Goal: Task Accomplishment & Management: Use online tool/utility

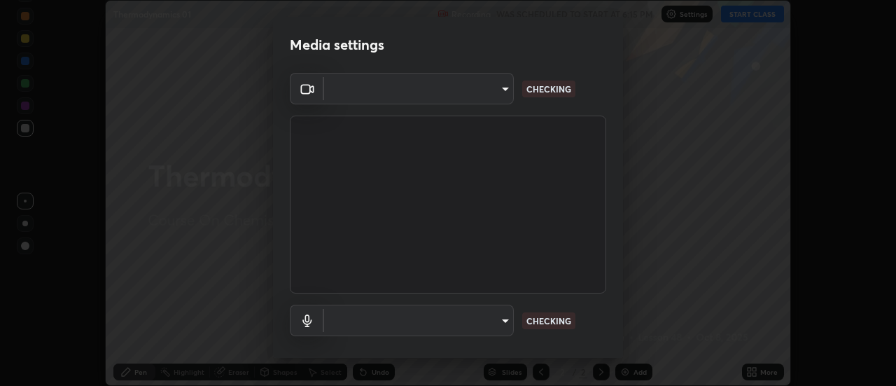
scroll to position [386, 896]
type input "4825068a70354f6bb8b87b711ec46b654dc523af82fc6d37acb8a926ccdce8f5"
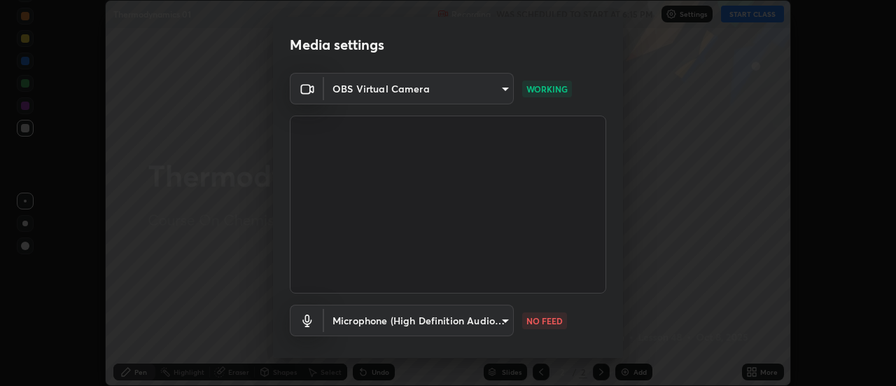
scroll to position [73, 0]
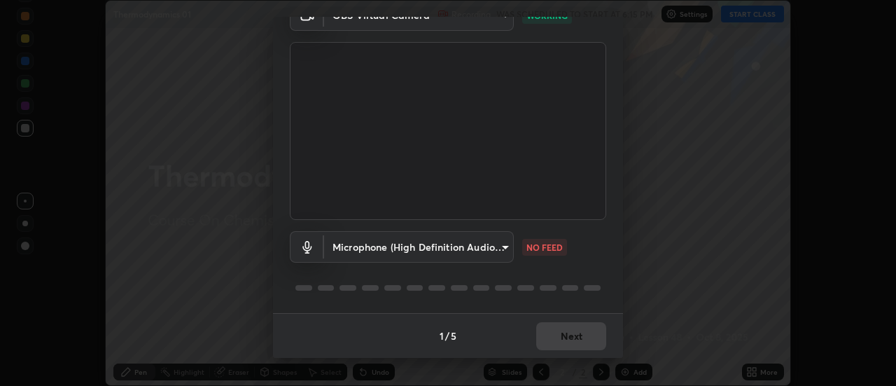
click at [499, 255] on body "Erase all Thermodynamics 01 Recording WAS SCHEDULED TO START AT 6:15 PM Setting…" at bounding box center [448, 193] width 896 height 386
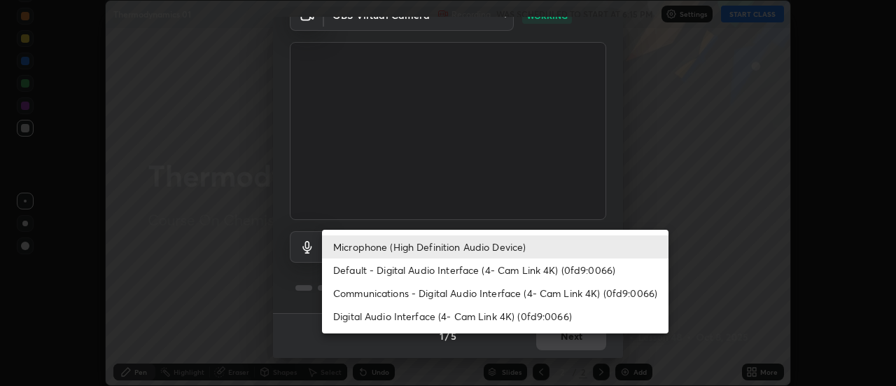
click at [511, 275] on li "Default - Digital Audio Interface (4- Cam Link 4K) (0fd9:0066)" at bounding box center [495, 269] width 346 height 23
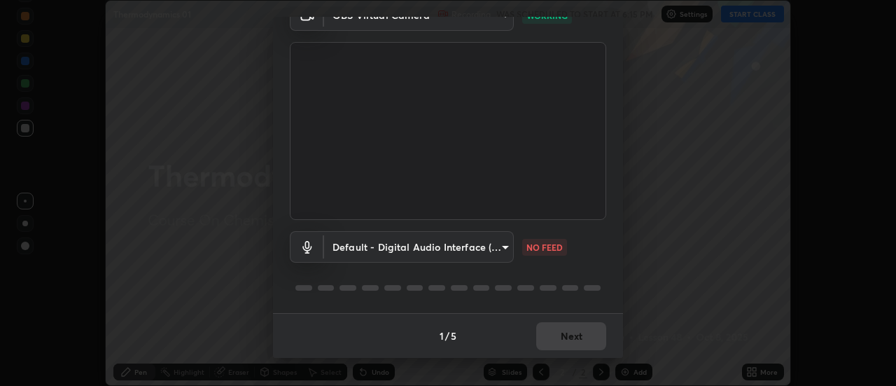
click at [500, 249] on body "Erase all Thermodynamics 01 Recording WAS SCHEDULED TO START AT 6:15 PM Setting…" at bounding box center [448, 193] width 896 height 386
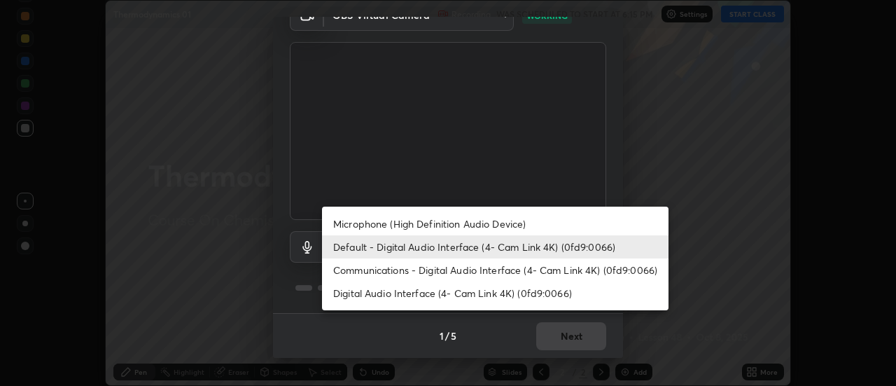
click at [496, 222] on li "Microphone (High Definition Audio Device)" at bounding box center [495, 223] width 346 height 23
type input "b65c06b14c7faa051d685f993ec14b3b84b1815ea69a0656019fd51a5eccf492"
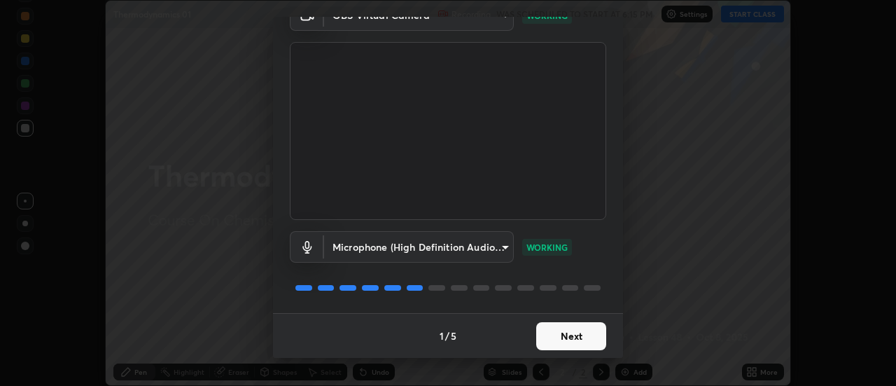
click at [573, 337] on button "Next" at bounding box center [571, 336] width 70 height 28
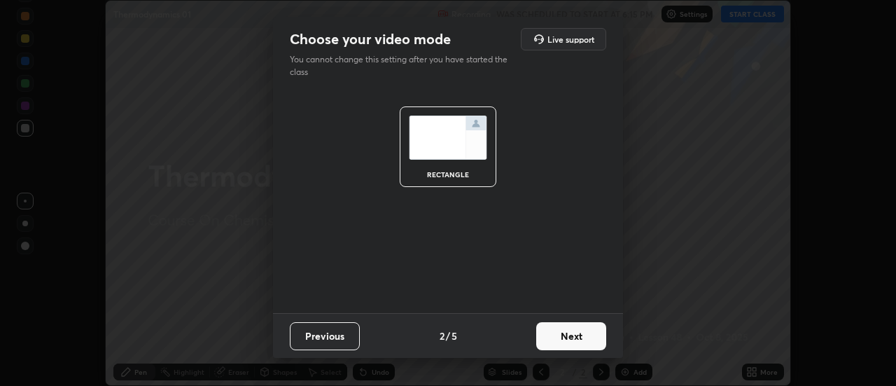
click at [583, 332] on button "Next" at bounding box center [571, 336] width 70 height 28
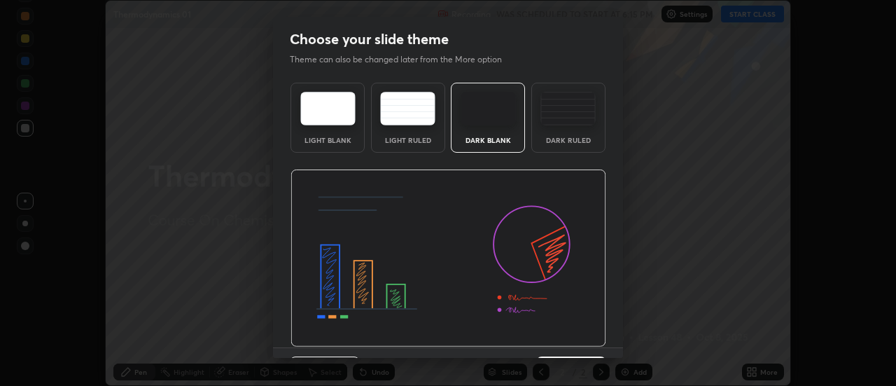
scroll to position [34, 0]
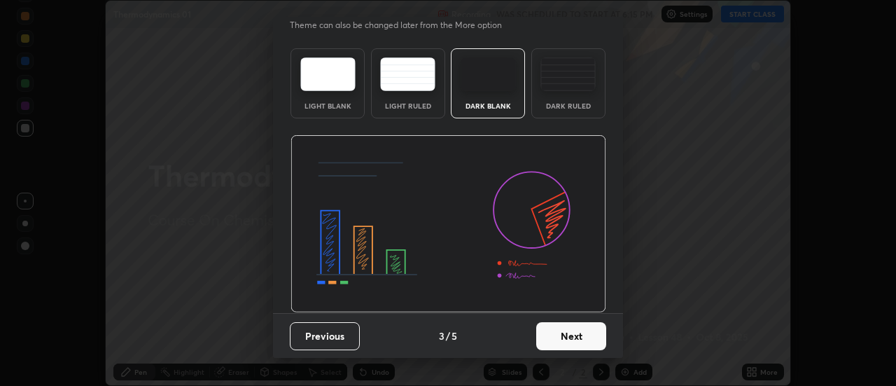
click at [582, 333] on button "Next" at bounding box center [571, 336] width 70 height 28
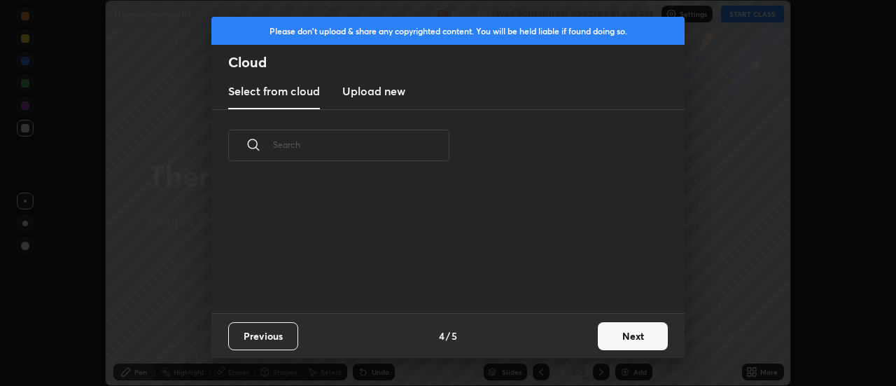
scroll to position [0, 0]
click at [582, 333] on div "Previous 4 / 5 Next" at bounding box center [447, 335] width 473 height 45
click at [636, 337] on button "Next" at bounding box center [633, 336] width 70 height 28
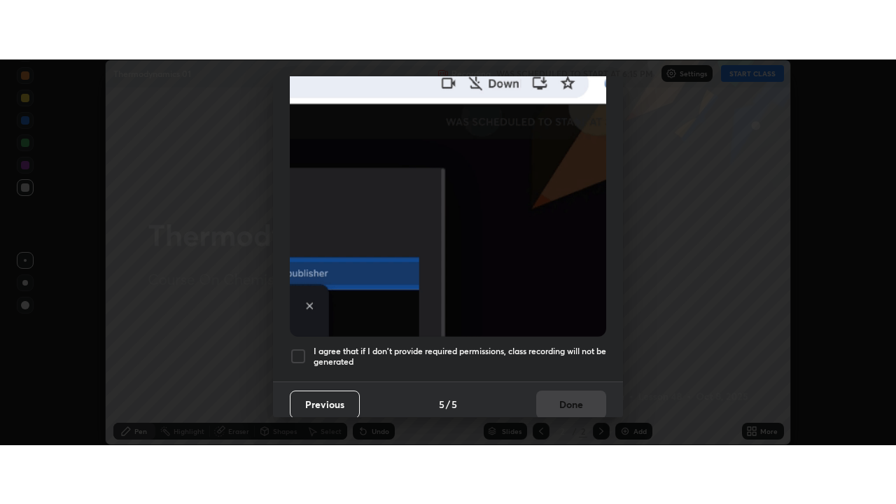
scroll to position [359, 0]
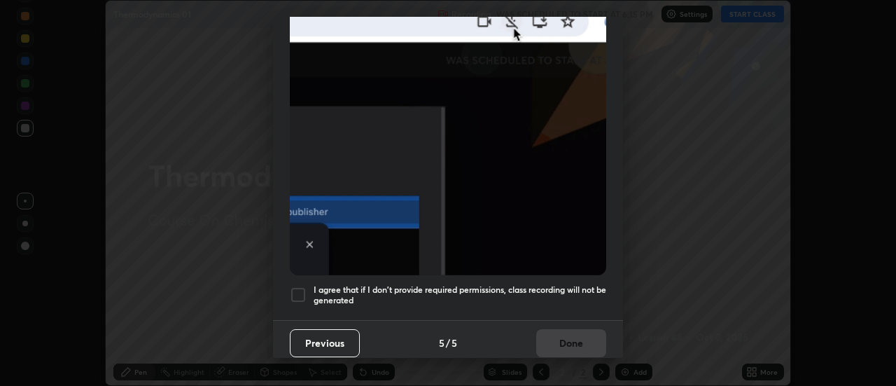
click at [294, 286] on div at bounding box center [298, 294] width 17 height 17
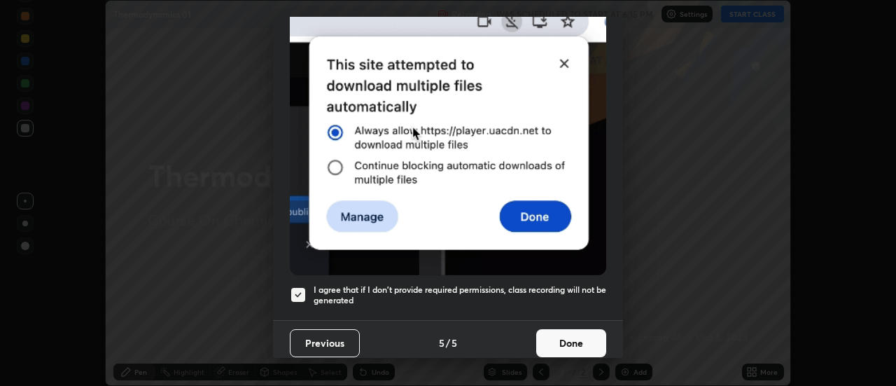
click at [573, 332] on button "Done" at bounding box center [571, 343] width 70 height 28
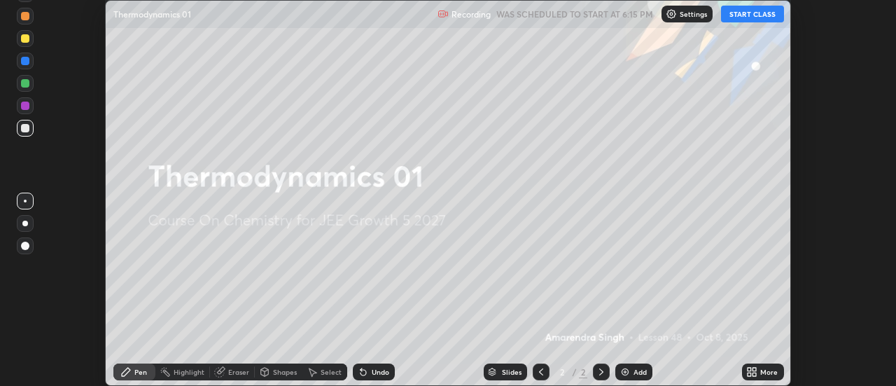
click at [755, 369] on icon at bounding box center [754, 368] width 3 height 3
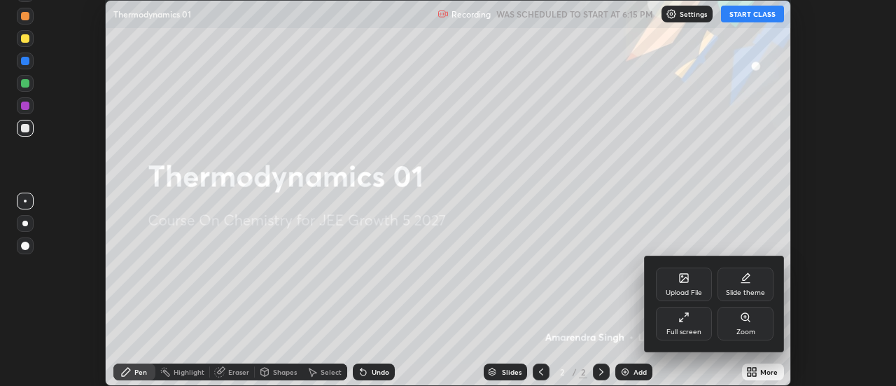
click at [697, 325] on div "Full screen" at bounding box center [684, 324] width 56 height 34
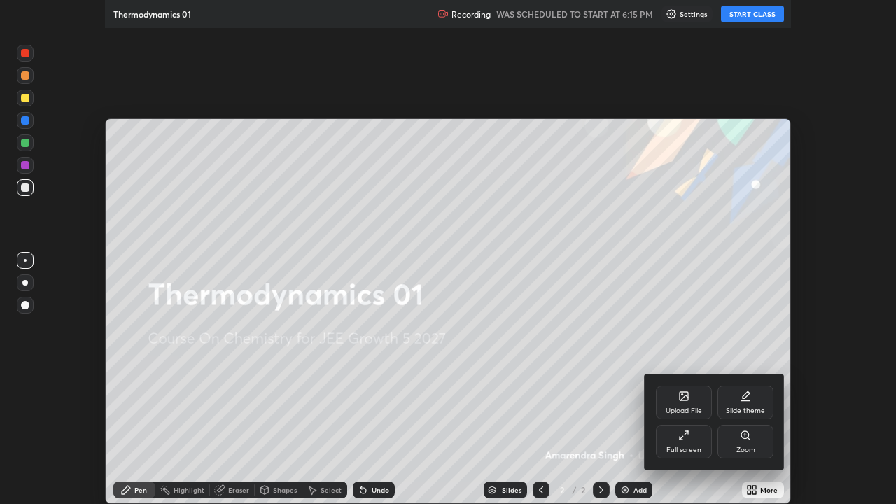
scroll to position [504, 896]
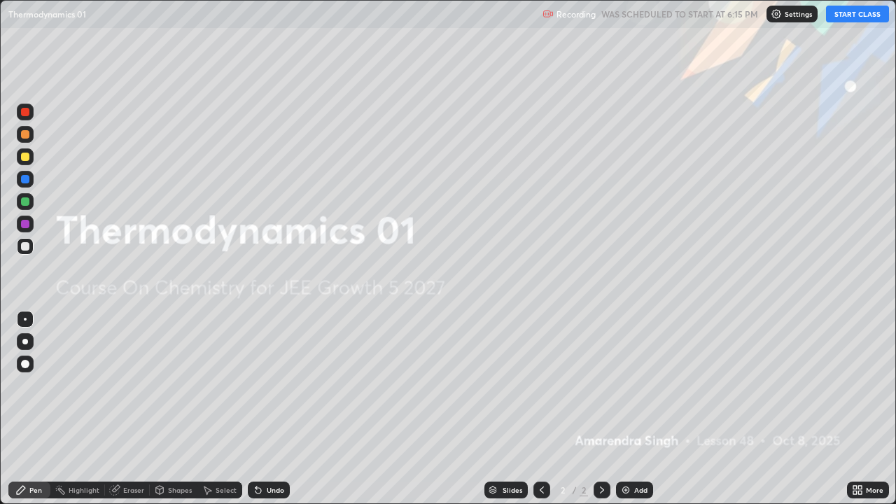
click at [866, 17] on button "START CLASS" at bounding box center [857, 14] width 63 height 17
click at [634, 385] on div "Add" at bounding box center [640, 489] width 13 height 7
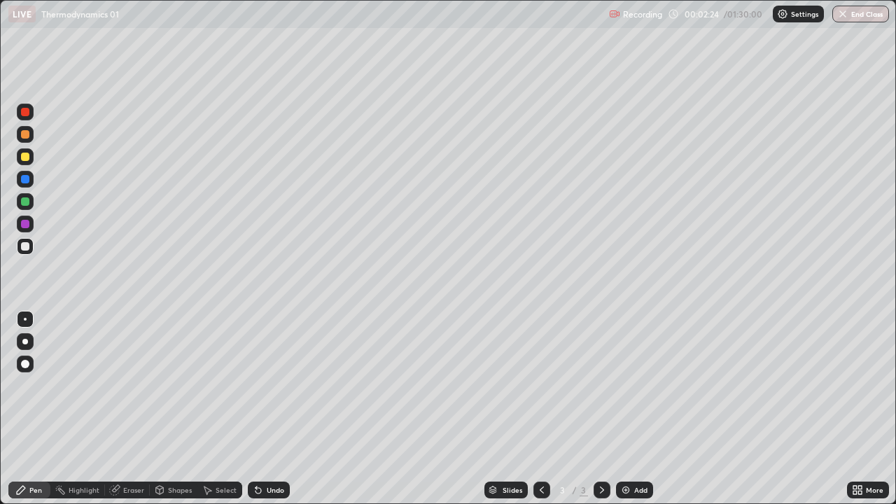
click at [21, 225] on div at bounding box center [25, 224] width 8 height 8
click at [24, 134] on div at bounding box center [25, 134] width 8 height 8
click at [31, 250] on div at bounding box center [25, 246] width 17 height 17
click at [270, 385] on div "Undo" at bounding box center [275, 489] width 17 height 7
click at [267, 385] on div "Undo" at bounding box center [269, 490] width 42 height 17
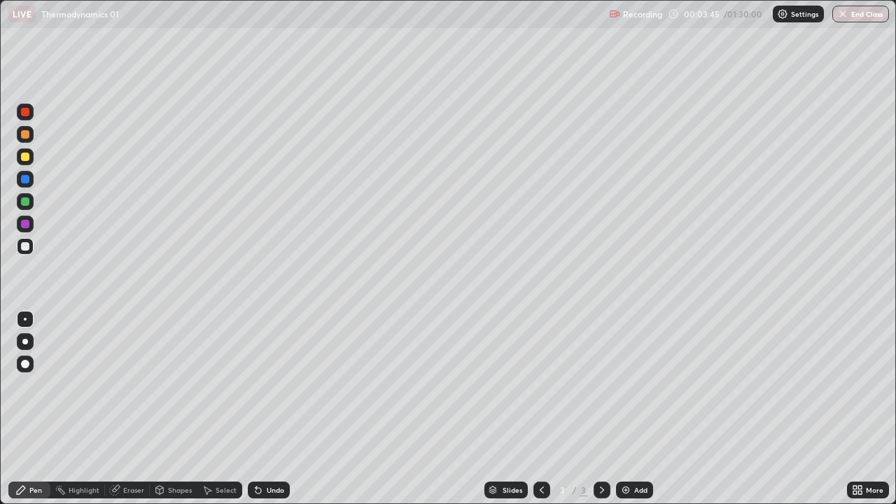
click at [267, 385] on div "Undo" at bounding box center [269, 490] width 42 height 17
click at [270, 385] on div "Undo" at bounding box center [269, 490] width 42 height 17
click at [628, 385] on img at bounding box center [625, 489] width 11 height 11
click at [26, 110] on div at bounding box center [25, 112] width 8 height 8
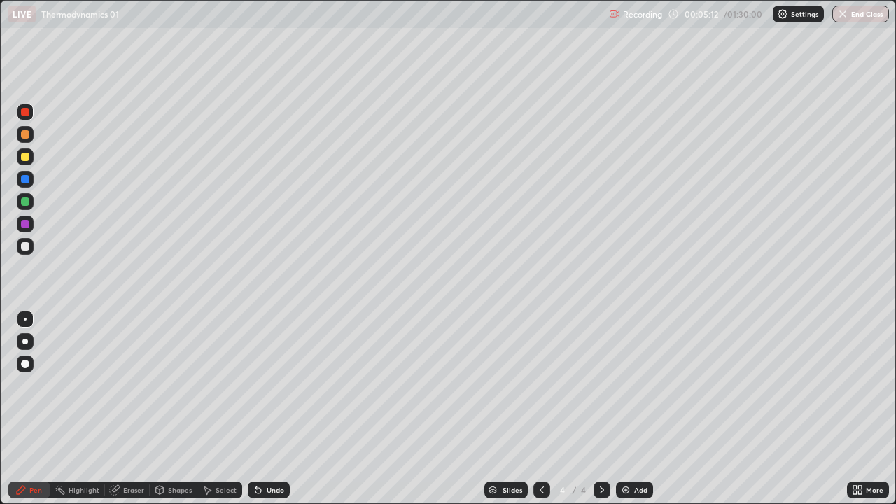
click at [274, 385] on div "Undo" at bounding box center [275, 489] width 17 height 7
click at [22, 202] on div at bounding box center [25, 201] width 8 height 8
click at [24, 250] on div at bounding box center [25, 246] width 8 height 8
click at [281, 385] on div "Undo" at bounding box center [275, 489] width 17 height 7
click at [274, 385] on div "Undo" at bounding box center [275, 489] width 17 height 7
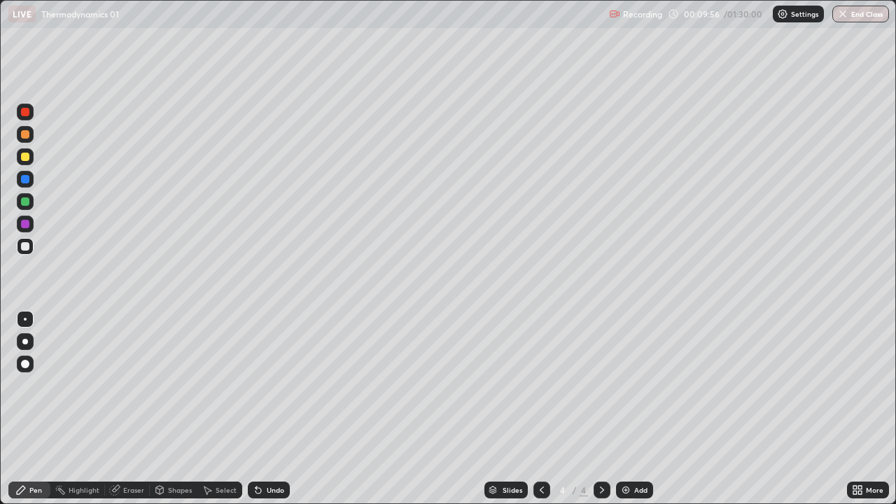
click at [274, 385] on div "Undo" at bounding box center [275, 489] width 17 height 7
click at [29, 160] on div at bounding box center [25, 156] width 17 height 17
click at [24, 247] on div at bounding box center [25, 246] width 8 height 8
click at [272, 385] on div "Undo" at bounding box center [275, 489] width 17 height 7
click at [267, 385] on div "Undo" at bounding box center [275, 489] width 17 height 7
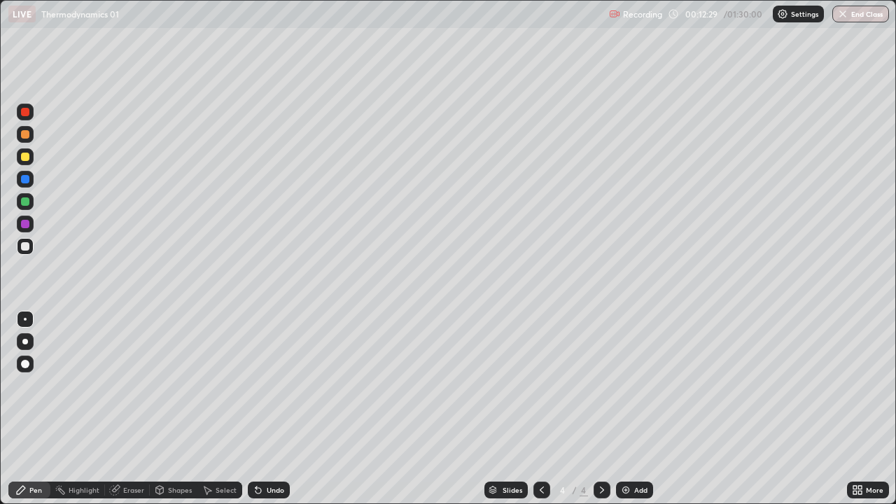
click at [24, 246] on div at bounding box center [25, 246] width 8 height 8
click at [628, 385] on img at bounding box center [625, 489] width 11 height 11
click at [21, 114] on div at bounding box center [25, 112] width 8 height 8
click at [33, 226] on div at bounding box center [25, 224] width 17 height 17
click at [22, 182] on div at bounding box center [25, 179] width 8 height 8
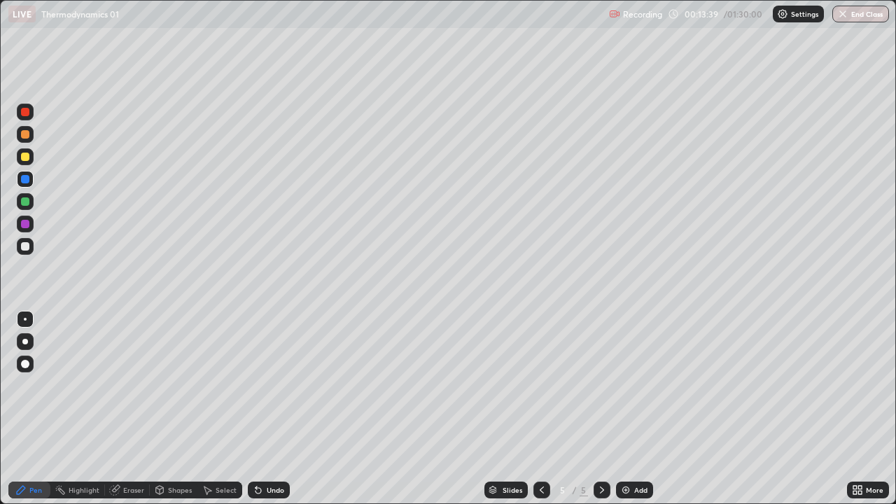
click at [21, 140] on div at bounding box center [25, 134] width 17 height 17
click at [20, 177] on div at bounding box center [25, 179] width 17 height 17
click at [24, 250] on div at bounding box center [25, 246] width 8 height 8
click at [30, 226] on div at bounding box center [25, 224] width 17 height 17
click at [29, 248] on div at bounding box center [25, 246] width 8 height 8
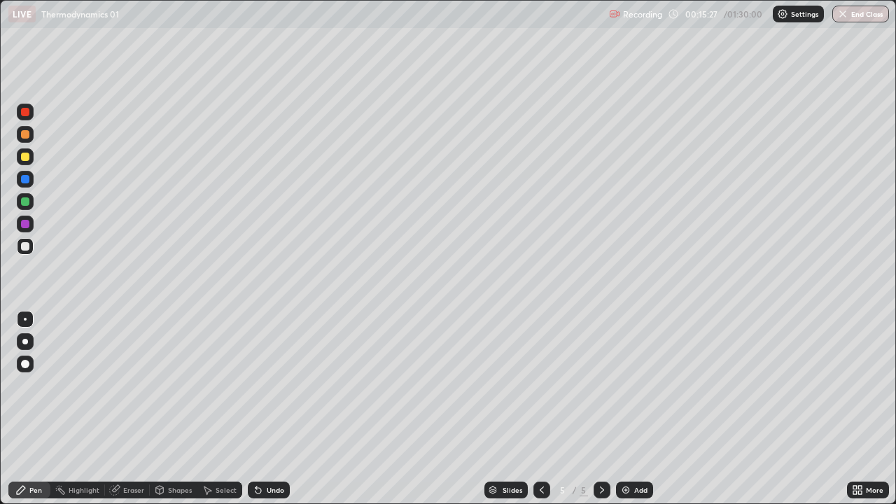
click at [25, 254] on div at bounding box center [25, 246] width 17 height 17
click at [22, 178] on div at bounding box center [25, 179] width 8 height 8
click at [255, 385] on icon at bounding box center [255, 486] width 1 height 1
click at [264, 385] on div "Undo" at bounding box center [269, 490] width 42 height 17
click at [139, 385] on div "Eraser" at bounding box center [133, 489] width 21 height 7
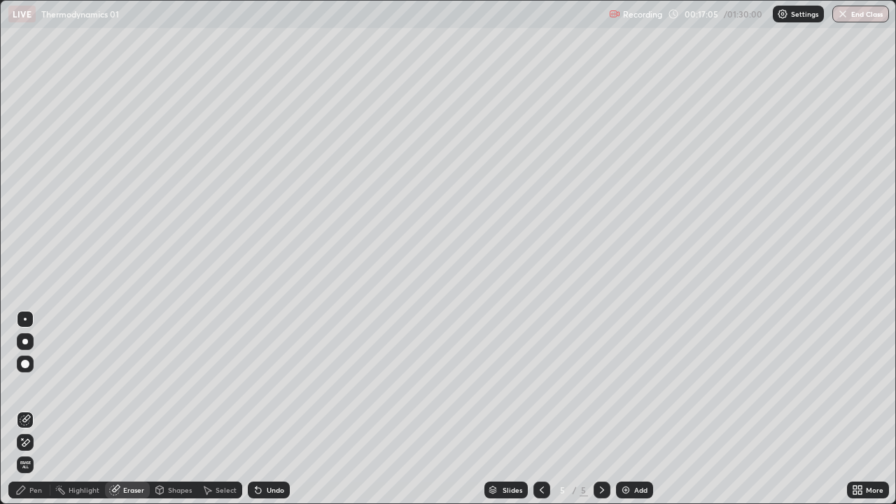
click at [33, 385] on div "Pen" at bounding box center [35, 489] width 13 height 7
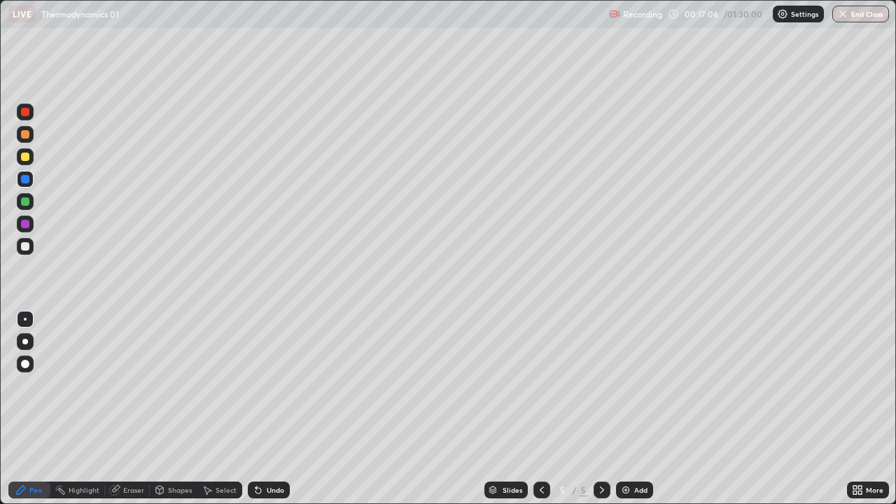
click at [22, 135] on div at bounding box center [25, 134] width 8 height 8
click at [26, 224] on div at bounding box center [25, 224] width 8 height 8
click at [31, 176] on div at bounding box center [25, 179] width 17 height 17
click at [24, 202] on div at bounding box center [25, 201] width 8 height 8
click at [22, 181] on div at bounding box center [25, 179] width 8 height 8
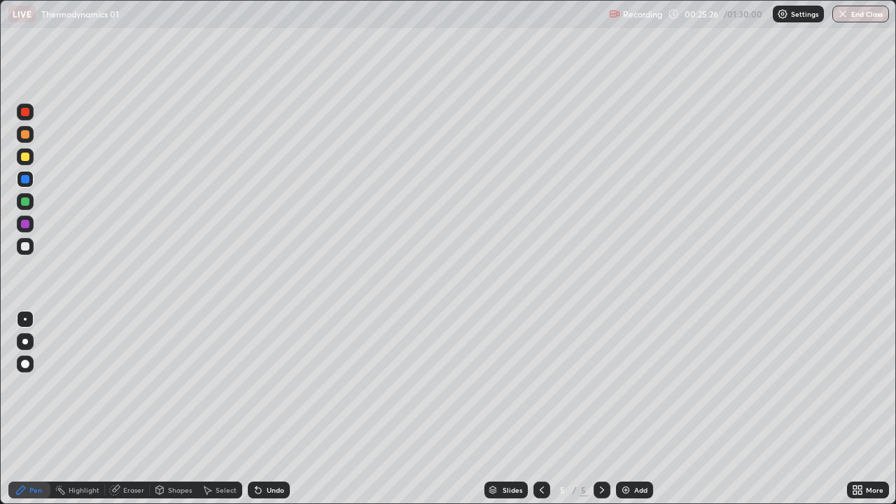
click at [623, 385] on img at bounding box center [625, 489] width 11 height 11
click at [24, 207] on div at bounding box center [25, 201] width 17 height 17
click at [22, 209] on div at bounding box center [25, 201] width 17 height 17
click at [20, 225] on div at bounding box center [25, 224] width 17 height 17
click at [26, 246] on div at bounding box center [25, 246] width 8 height 8
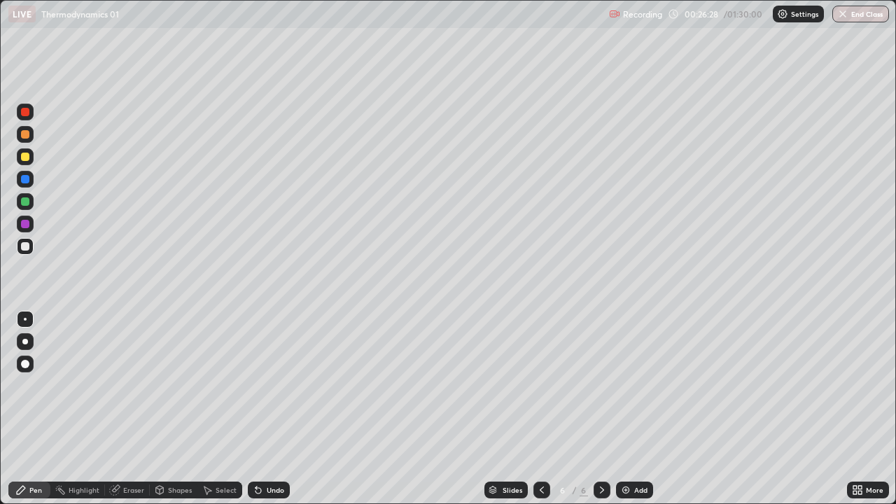
click at [29, 181] on div at bounding box center [25, 179] width 8 height 8
click at [25, 225] on div at bounding box center [25, 224] width 8 height 8
click at [24, 199] on div at bounding box center [25, 201] width 8 height 8
click at [540, 385] on icon at bounding box center [541, 489] width 11 height 11
click at [600, 385] on icon at bounding box center [601, 489] width 11 height 11
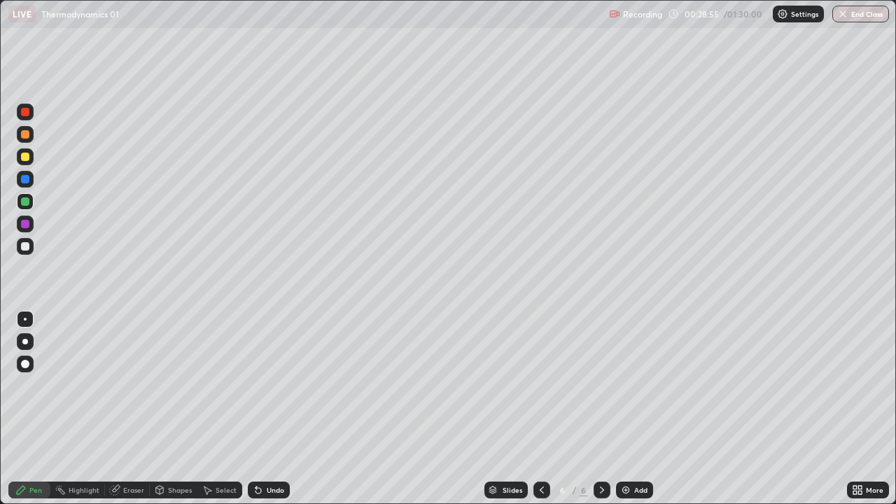
click at [22, 248] on div at bounding box center [25, 246] width 8 height 8
click at [545, 385] on div at bounding box center [541, 490] width 17 height 17
click at [607, 385] on div at bounding box center [602, 490] width 17 height 17
click at [540, 385] on icon at bounding box center [541, 489] width 11 height 11
click at [599, 385] on icon at bounding box center [601, 489] width 11 height 11
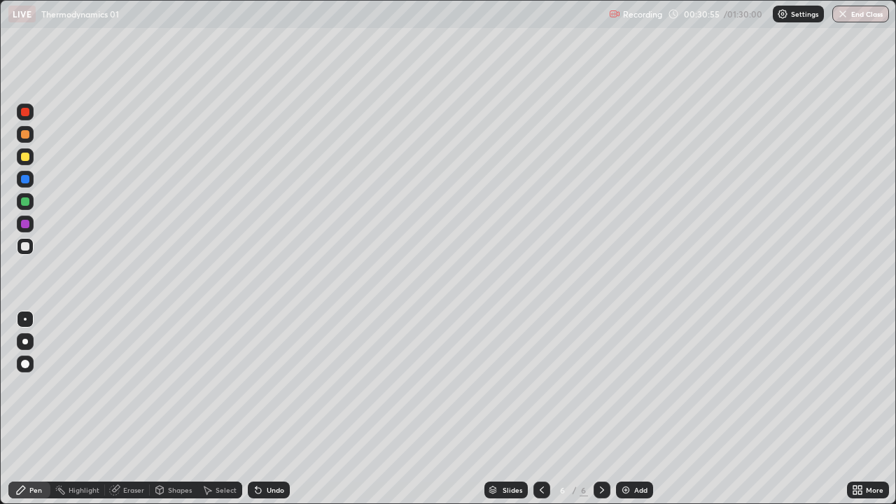
click at [540, 385] on icon at bounding box center [541, 489] width 11 height 11
click at [594, 385] on div at bounding box center [602, 490] width 17 height 17
click at [542, 385] on div at bounding box center [541, 490] width 17 height 17
click at [602, 385] on icon at bounding box center [601, 489] width 11 height 11
click at [634, 385] on div "Add" at bounding box center [640, 489] width 13 height 7
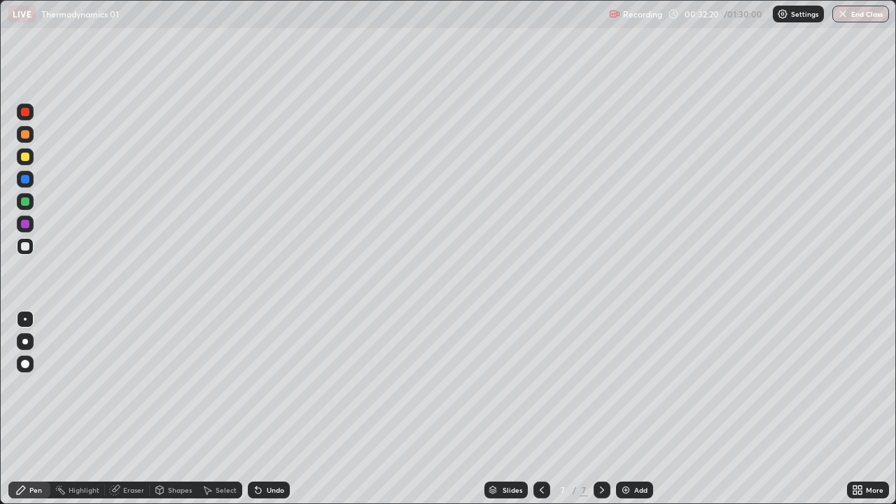
click at [542, 385] on icon at bounding box center [541, 489] width 11 height 11
click at [642, 385] on div "Add" at bounding box center [640, 489] width 13 height 7
click at [25, 180] on div at bounding box center [25, 179] width 8 height 8
click at [605, 385] on icon at bounding box center [601, 489] width 11 height 11
click at [33, 112] on div at bounding box center [25, 112] width 17 height 17
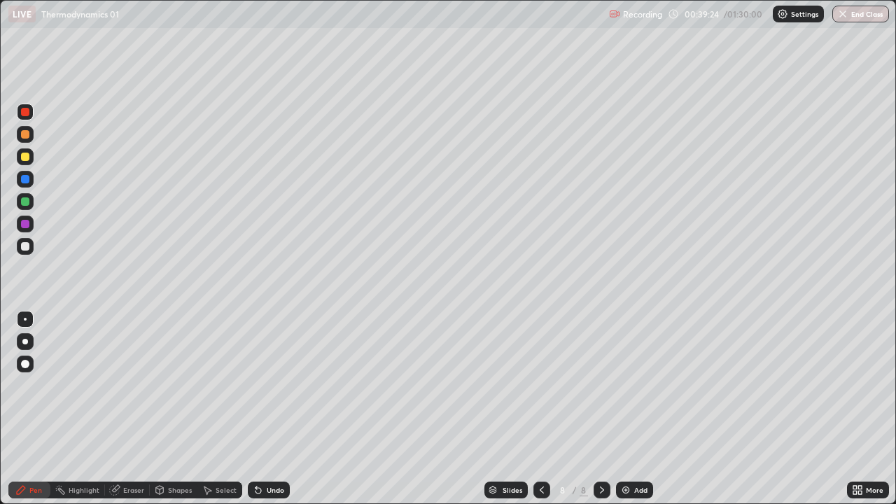
click at [267, 385] on div "Undo" at bounding box center [275, 489] width 17 height 7
click at [266, 385] on div "Undo" at bounding box center [269, 490] width 42 height 17
click at [21, 162] on div at bounding box center [25, 156] width 17 height 17
click at [22, 195] on div at bounding box center [25, 201] width 17 height 17
click at [26, 246] on div at bounding box center [25, 246] width 8 height 8
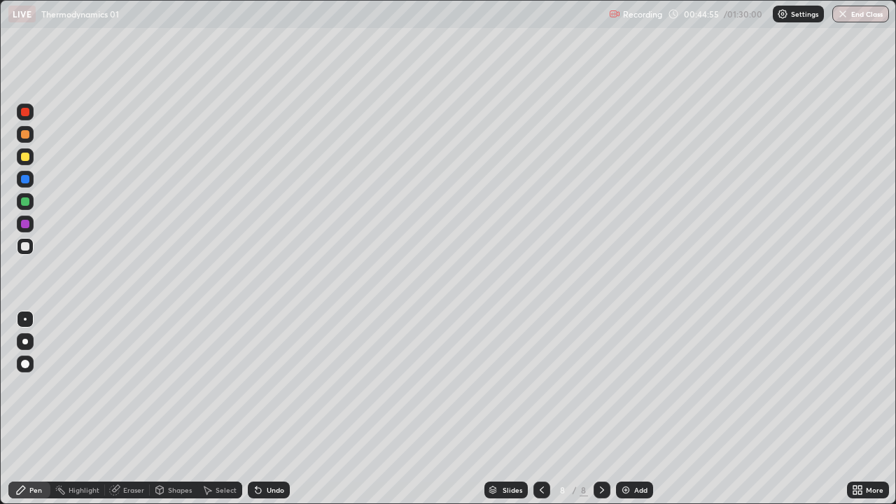
click at [625, 385] on img at bounding box center [625, 489] width 11 height 11
click at [267, 385] on div "Undo" at bounding box center [275, 489] width 17 height 7
click at [269, 385] on div "Undo" at bounding box center [275, 489] width 17 height 7
click at [30, 226] on div at bounding box center [25, 224] width 17 height 17
click at [26, 199] on div at bounding box center [25, 201] width 8 height 8
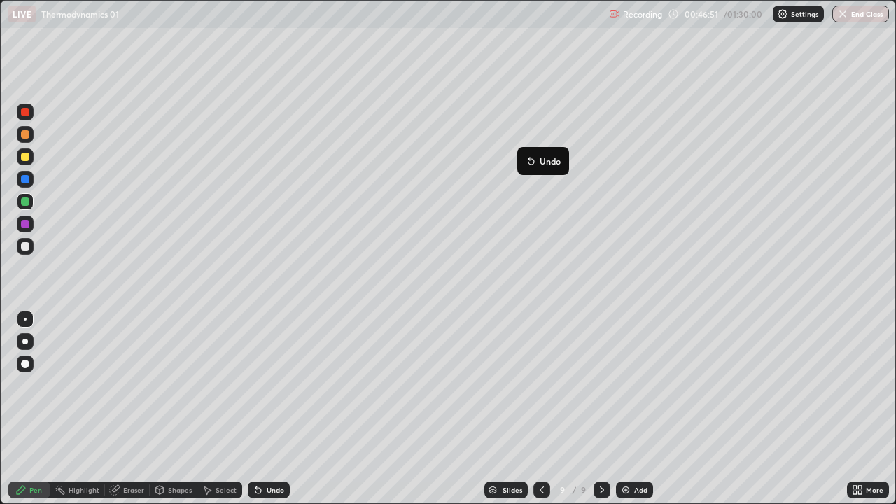
click at [528, 153] on button "Undo" at bounding box center [543, 161] width 41 height 17
click at [22, 227] on div at bounding box center [25, 224] width 17 height 17
click at [629, 385] on img at bounding box center [625, 489] width 11 height 11
click at [27, 160] on div at bounding box center [25, 157] width 8 height 8
click at [31, 203] on div at bounding box center [25, 201] width 17 height 17
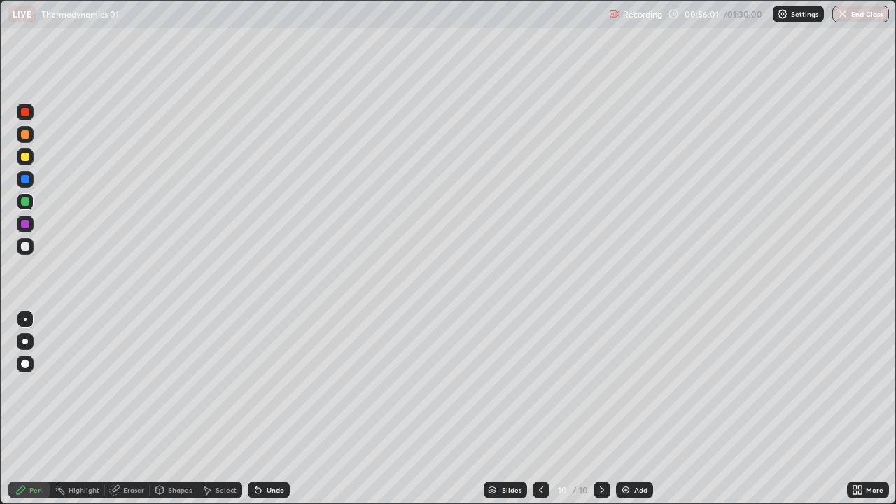
click at [31, 183] on div at bounding box center [25, 179] width 17 height 17
click at [267, 385] on div "Undo" at bounding box center [275, 489] width 17 height 7
click at [268, 385] on div "Undo" at bounding box center [275, 489] width 17 height 7
click at [281, 385] on div "Undo" at bounding box center [275, 489] width 17 height 7
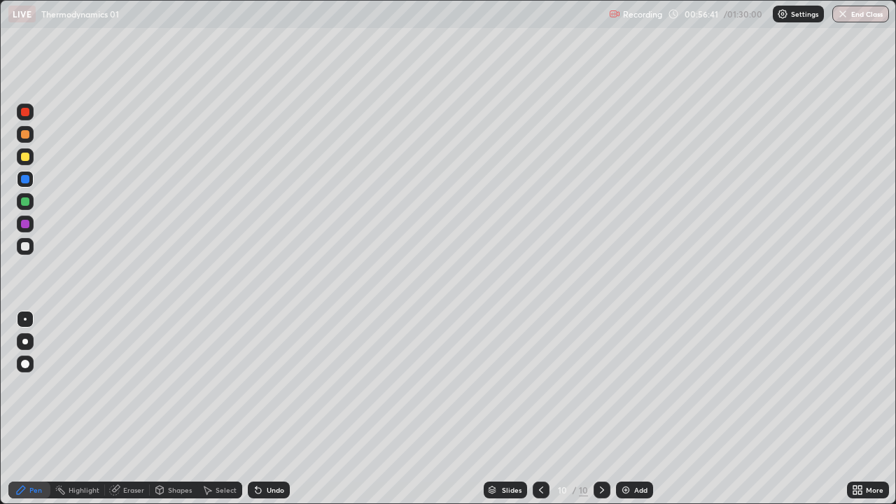
click at [281, 385] on div "Undo" at bounding box center [275, 489] width 17 height 7
click at [626, 385] on img at bounding box center [625, 489] width 11 height 11
click at [27, 218] on div at bounding box center [25, 224] width 17 height 17
click at [28, 244] on div at bounding box center [25, 246] width 8 height 8
click at [25, 227] on div at bounding box center [25, 224] width 8 height 8
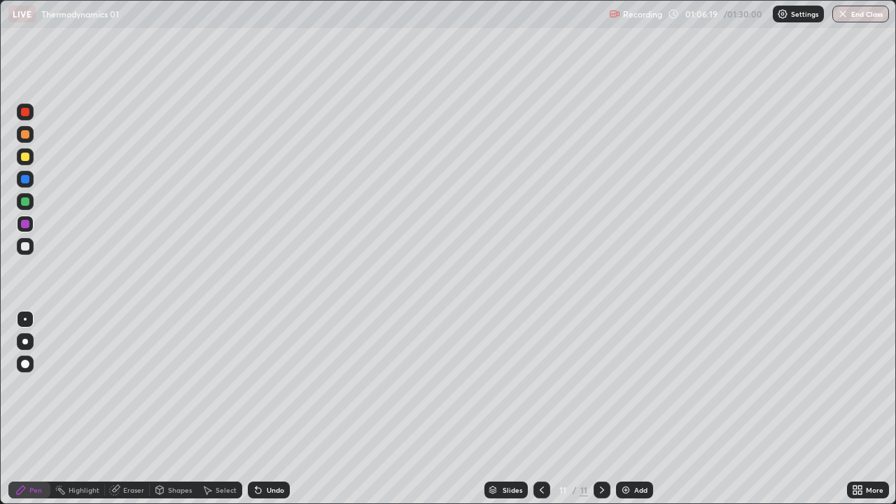
click at [278, 385] on div "Undo" at bounding box center [269, 490] width 42 height 17
click at [273, 385] on div "Undo" at bounding box center [269, 490] width 42 height 17
click at [274, 385] on div "Undo" at bounding box center [275, 489] width 17 height 7
click at [273, 385] on div "Undo" at bounding box center [275, 489] width 17 height 7
click at [272, 385] on div "Undo" at bounding box center [275, 489] width 17 height 7
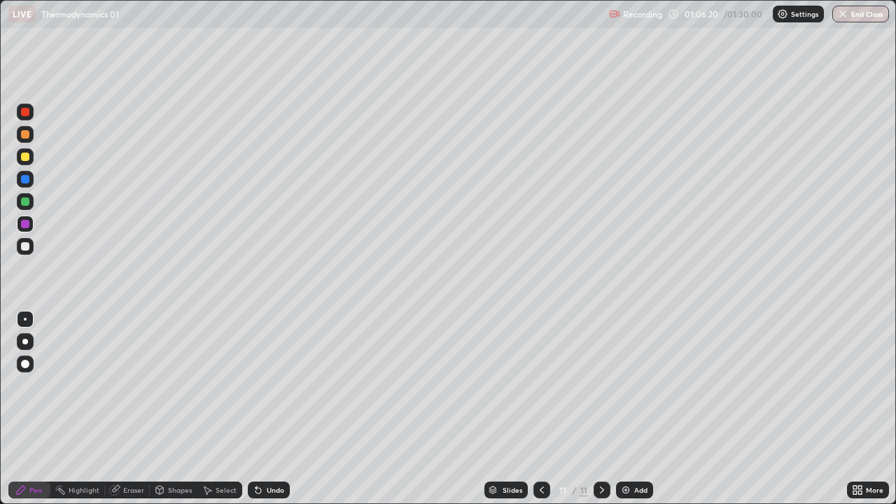
click at [272, 385] on div "Undo" at bounding box center [275, 489] width 17 height 7
click at [275, 385] on div "Undo" at bounding box center [275, 489] width 17 height 7
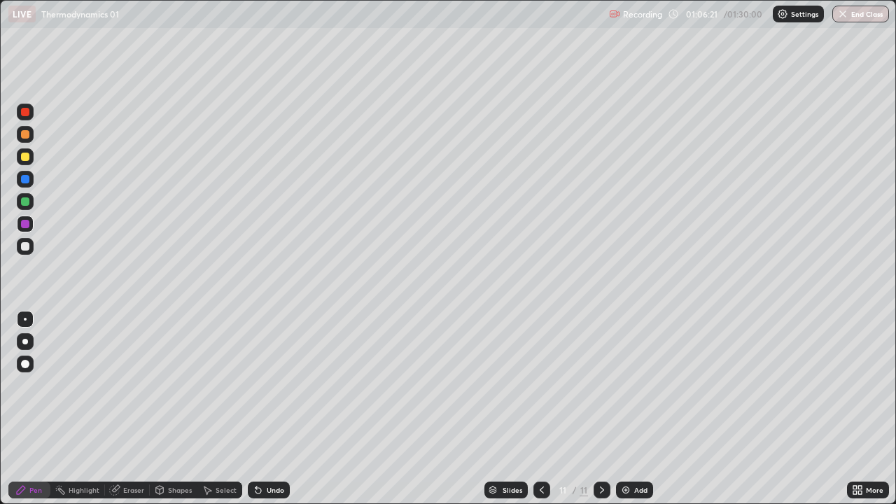
click at [275, 385] on div "Undo" at bounding box center [275, 489] width 17 height 7
click at [276, 385] on div "Undo" at bounding box center [275, 489] width 17 height 7
click at [274, 385] on div "Undo" at bounding box center [275, 489] width 17 height 7
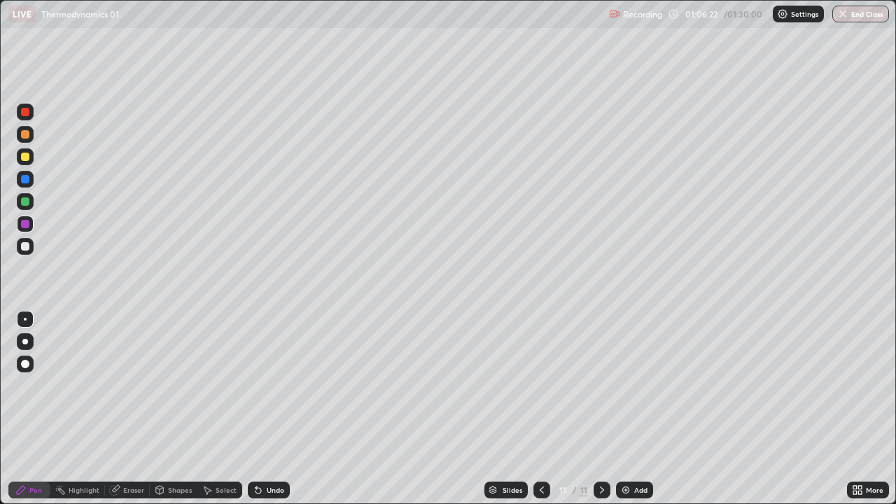
click at [272, 385] on div "Undo" at bounding box center [275, 489] width 17 height 7
click at [260, 385] on icon at bounding box center [258, 489] width 11 height 11
click at [256, 385] on icon at bounding box center [258, 491] width 6 height 6
click at [255, 385] on icon at bounding box center [255, 486] width 1 height 1
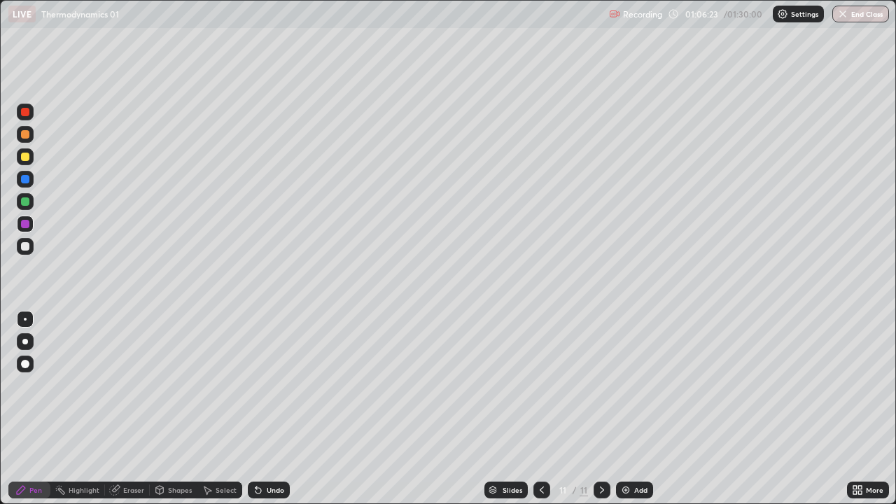
click at [256, 385] on icon at bounding box center [258, 491] width 6 height 6
click at [255, 385] on icon at bounding box center [255, 486] width 1 height 1
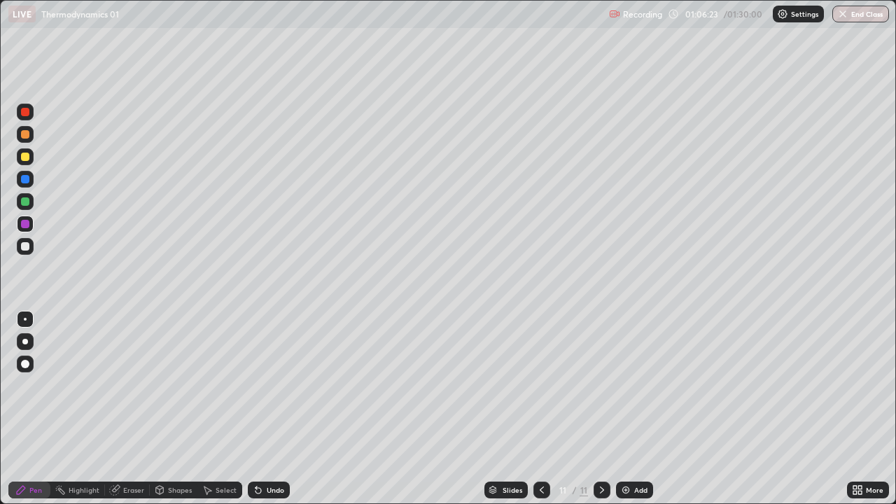
click at [255, 385] on icon at bounding box center [255, 486] width 1 height 1
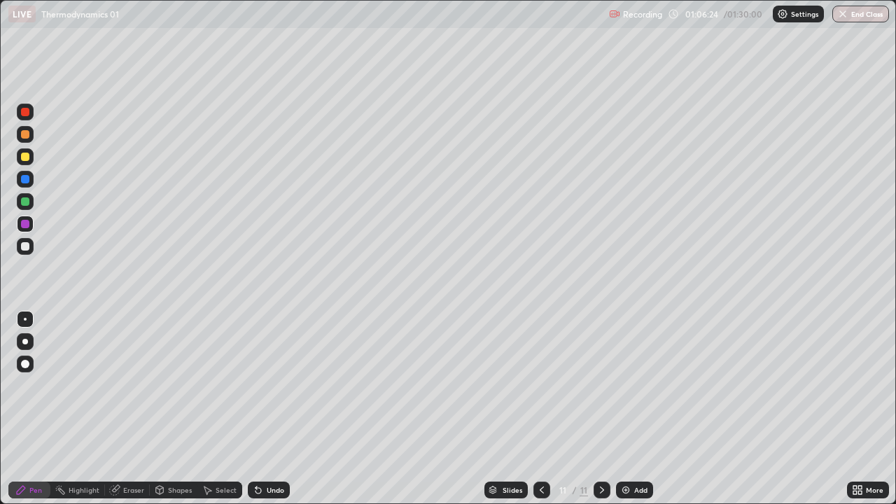
click at [260, 385] on icon at bounding box center [258, 489] width 11 height 11
click at [260, 385] on div "Undo" at bounding box center [269, 490] width 42 height 17
click at [262, 385] on div "Undo" at bounding box center [269, 490] width 42 height 17
click at [20, 247] on div at bounding box center [25, 246] width 17 height 17
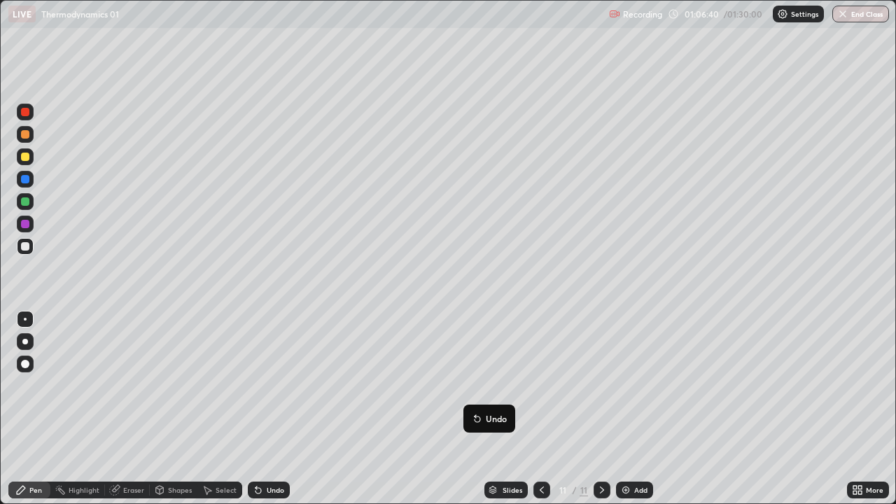
click at [471, 385] on button "Undo" at bounding box center [489, 418] width 41 height 17
click at [279, 385] on div "Undo" at bounding box center [275, 489] width 17 height 7
click at [274, 385] on div "Undo" at bounding box center [275, 489] width 17 height 7
click at [272, 385] on div "Undo" at bounding box center [275, 489] width 17 height 7
click at [269, 385] on div "Undo" at bounding box center [269, 490] width 42 height 17
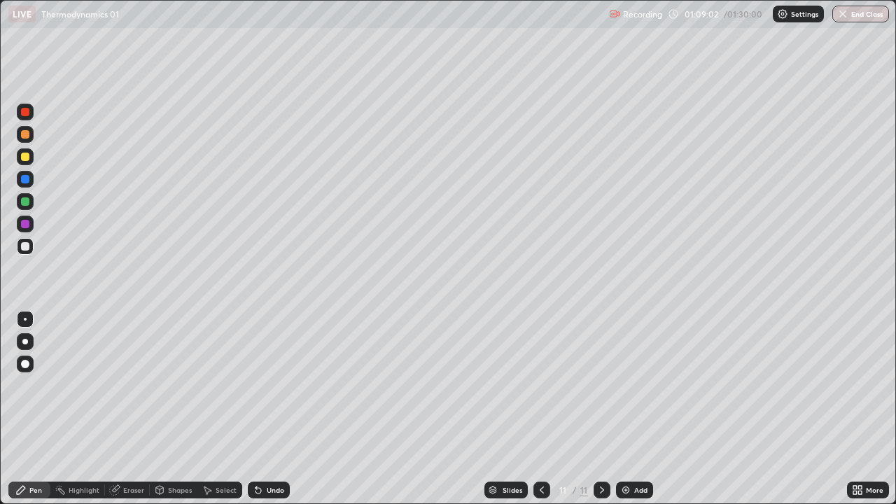
click at [269, 385] on div "Undo" at bounding box center [269, 490] width 42 height 17
click at [267, 385] on div "Undo" at bounding box center [269, 490] width 42 height 17
click at [263, 385] on div "Undo" at bounding box center [269, 490] width 42 height 17
click at [275, 385] on div "Undo" at bounding box center [269, 490] width 42 height 17
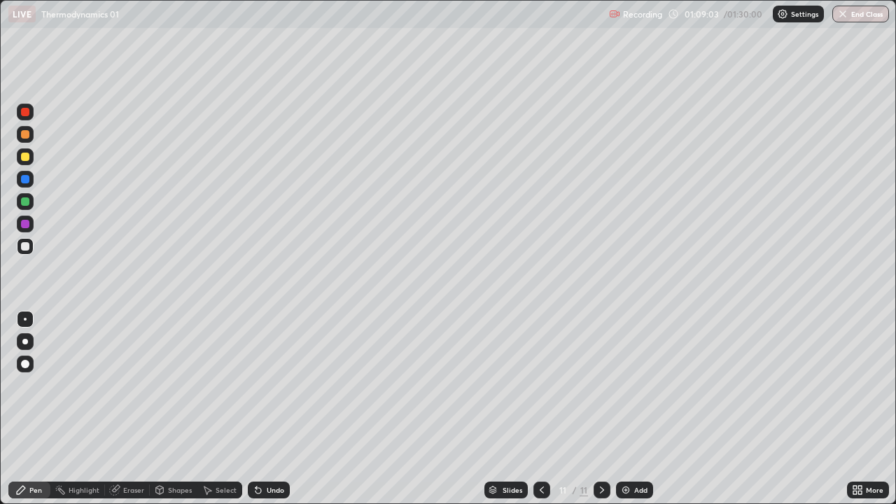
click at [273, 385] on div "Undo" at bounding box center [269, 490] width 42 height 17
click at [277, 385] on div "Undo" at bounding box center [269, 490] width 42 height 17
click at [279, 385] on div "Undo" at bounding box center [269, 490] width 42 height 17
click at [279, 385] on div "Undo" at bounding box center [266, 490] width 48 height 28
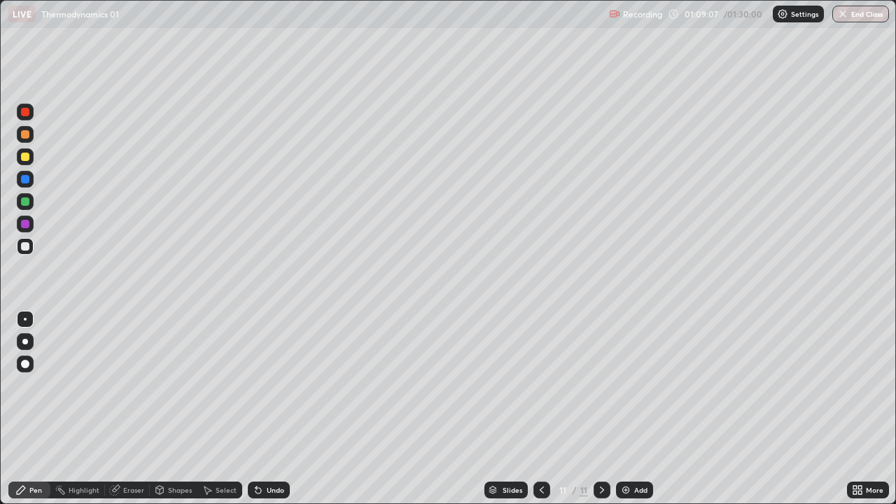
click at [272, 385] on div "Undo" at bounding box center [269, 490] width 42 height 17
click at [272, 385] on div "Undo" at bounding box center [275, 489] width 17 height 7
click at [270, 385] on div "Undo" at bounding box center [269, 490] width 42 height 17
click at [275, 385] on div "Undo" at bounding box center [275, 489] width 17 height 7
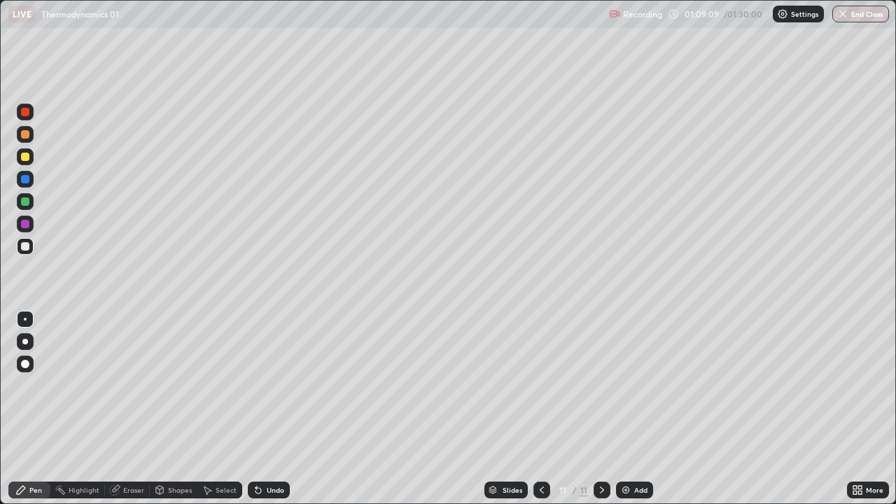
click at [281, 385] on div "Undo" at bounding box center [275, 489] width 17 height 7
click at [280, 385] on div "Undo" at bounding box center [275, 489] width 17 height 7
click at [279, 385] on div "Undo" at bounding box center [275, 489] width 17 height 7
click at [280, 385] on div "Undo" at bounding box center [269, 490] width 42 height 17
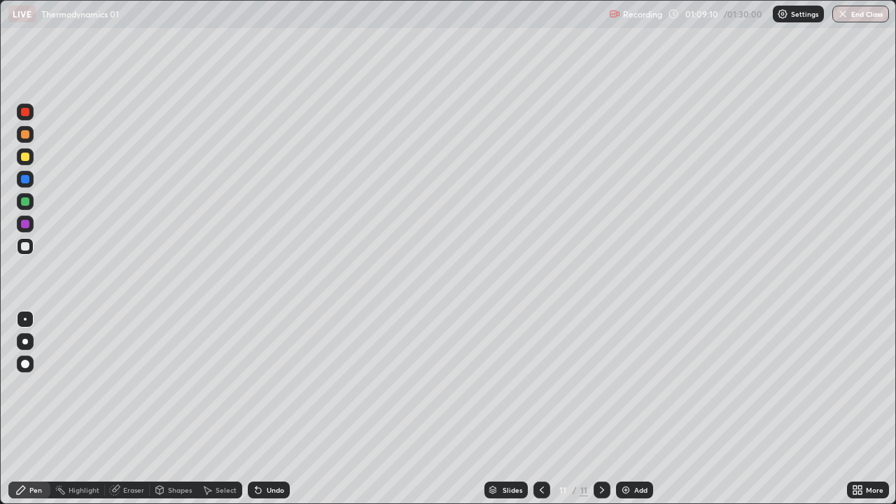
click at [279, 385] on div "Undo" at bounding box center [275, 489] width 17 height 7
click at [262, 385] on div "Undo" at bounding box center [269, 490] width 42 height 17
click at [267, 385] on div "Undo" at bounding box center [275, 489] width 17 height 7
click at [279, 385] on div "Undo" at bounding box center [275, 489] width 17 height 7
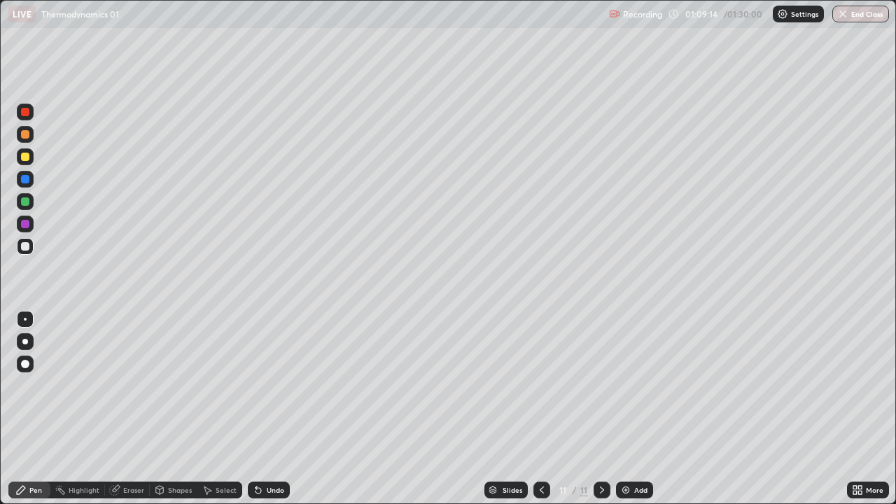
click at [280, 385] on div "Undo" at bounding box center [269, 490] width 42 height 17
click at [279, 385] on div "Undo" at bounding box center [269, 490] width 42 height 17
click at [281, 385] on div "Undo" at bounding box center [275, 489] width 17 height 7
click at [634, 385] on div "Add" at bounding box center [640, 489] width 13 height 7
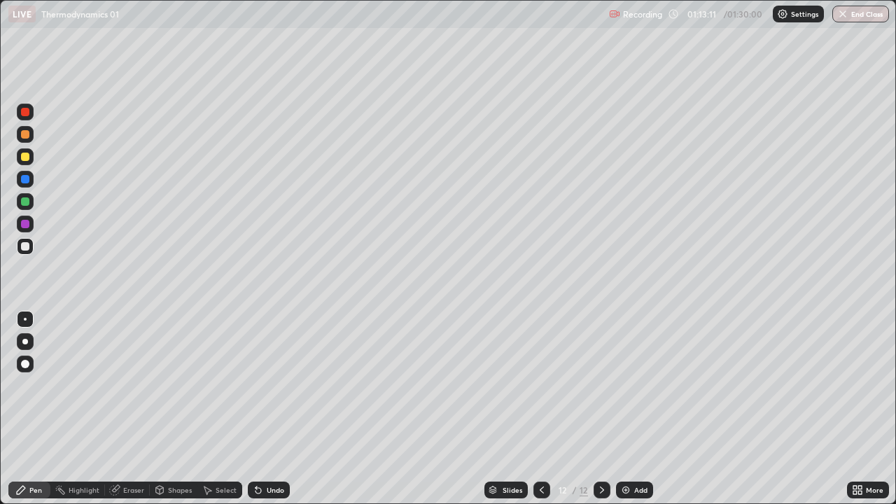
click at [31, 228] on div at bounding box center [25, 224] width 17 height 17
click at [849, 20] on button "End Class" at bounding box center [860, 14] width 57 height 17
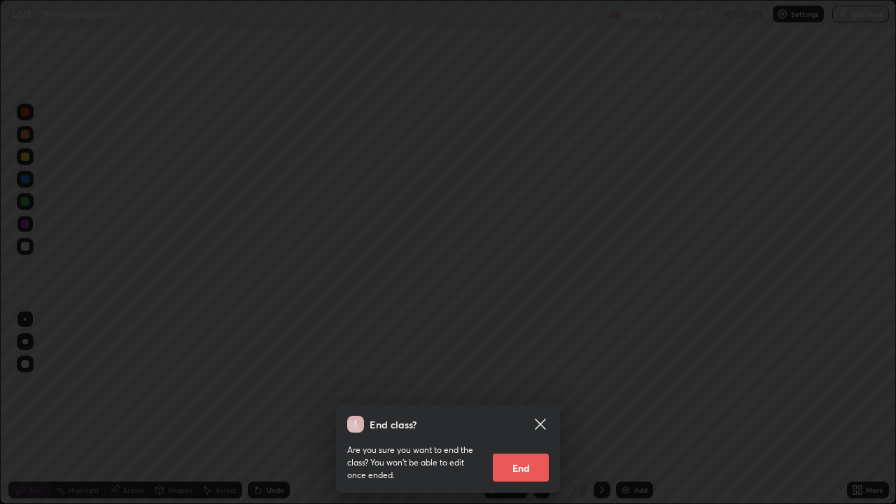
click at [526, 385] on button "End" at bounding box center [521, 468] width 56 height 28
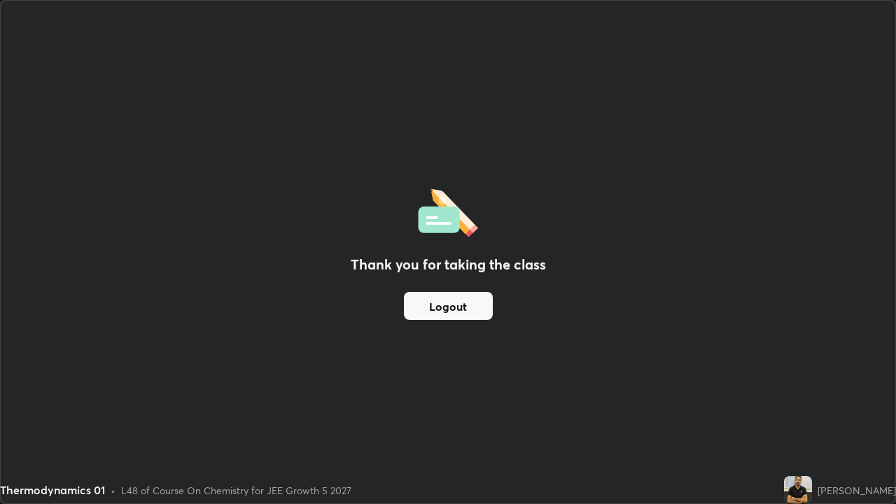
click at [467, 314] on button "Logout" at bounding box center [448, 306] width 89 height 28
